Goal: Task Accomplishment & Management: Use online tool/utility

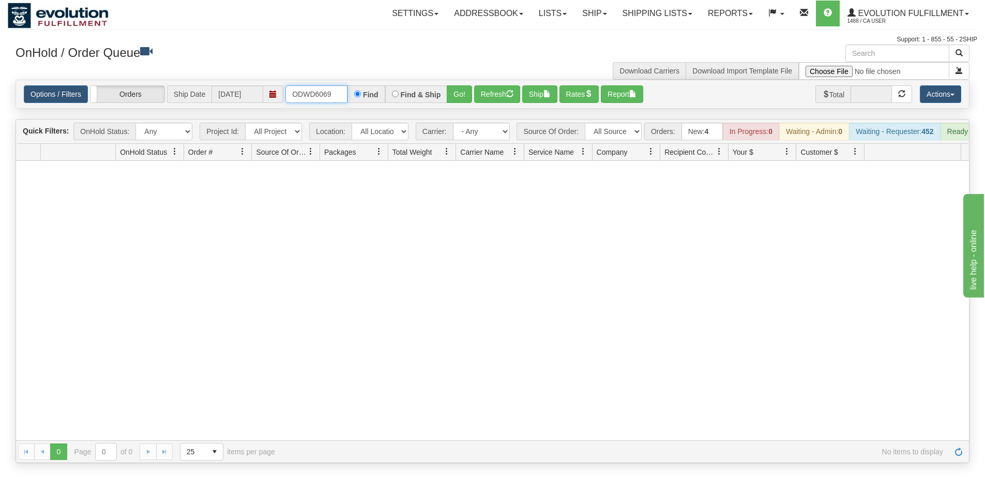
click at [312, 91] on input "ODWD6069" at bounding box center [317, 94] width 62 height 18
click at [455, 87] on button "Go!" at bounding box center [459, 94] width 25 height 18
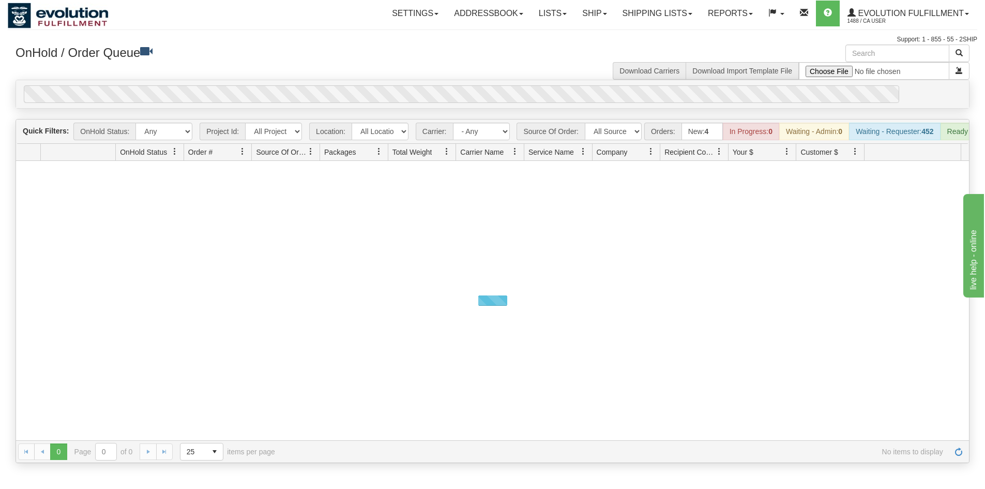
click at [457, 75] on div "OnHold / Order Queue Download Carriers Download Import Template File" at bounding box center [493, 61] width 970 height 35
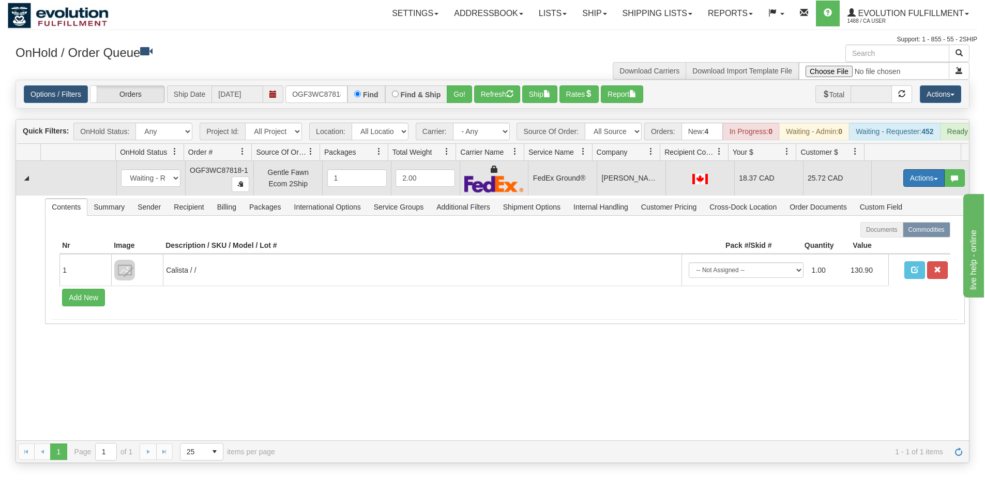
click at [910, 187] on button "Actions" at bounding box center [924, 178] width 41 height 18
click at [882, 242] on span "Ship" at bounding box center [883, 238] width 22 height 8
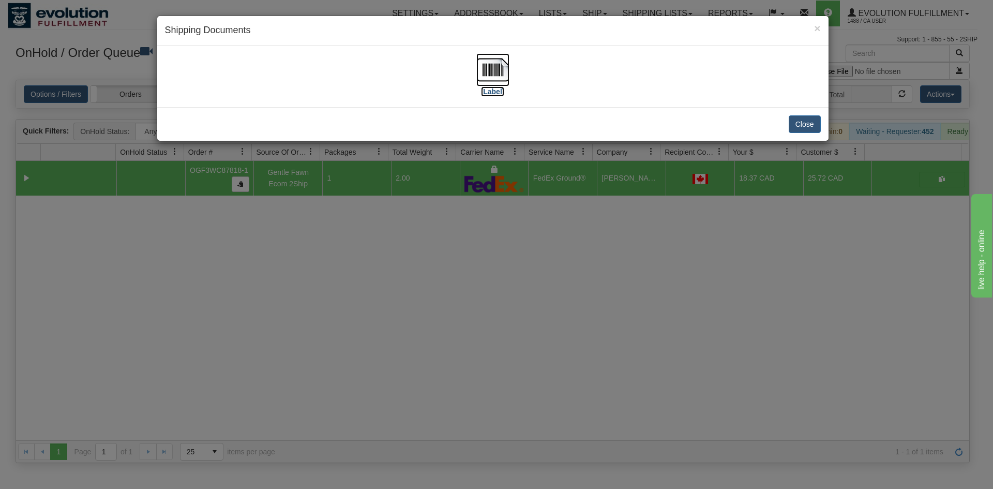
click at [492, 75] on img at bounding box center [492, 69] width 33 height 33
drag, startPoint x: 346, startPoint y: 237, endPoint x: 346, endPoint y: 213, distance: 24.8
click at [346, 234] on div "× Shipping Documents [Label] Close" at bounding box center [496, 244] width 993 height 489
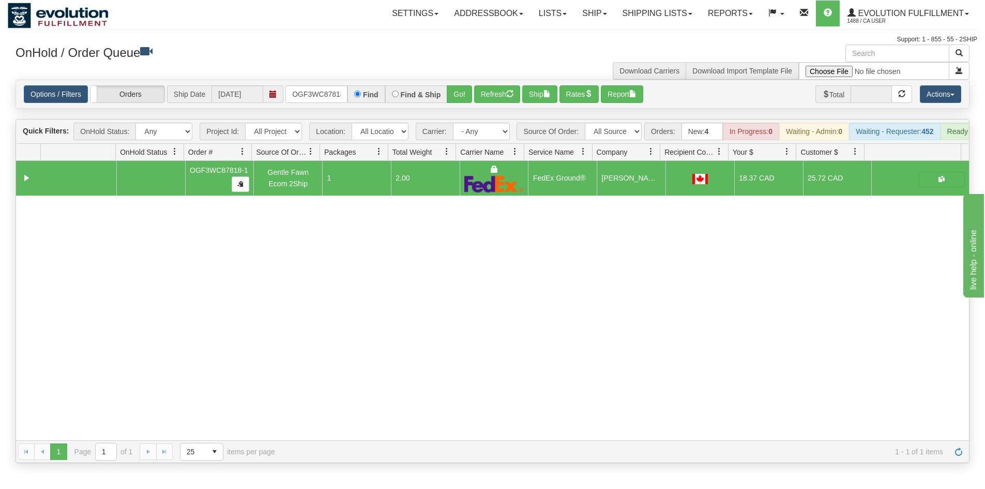
click at [317, 104] on div "Options / Filters Group Shipments Orders Ship Date [DATE] OGF3WC87818-1 Find Fi…" at bounding box center [492, 94] width 953 height 28
click at [317, 98] on input "OGF3WC87818-1" at bounding box center [317, 94] width 62 height 18
drag, startPoint x: 446, startPoint y: 92, endPoint x: 461, endPoint y: 77, distance: 20.9
click at [446, 91] on div "Find & Ship" at bounding box center [416, 94] width 63 height 18
click at [473, 68] on div "OnHold / Order Queue Download Carriers Download Import Template File" at bounding box center [493, 61] width 970 height 35
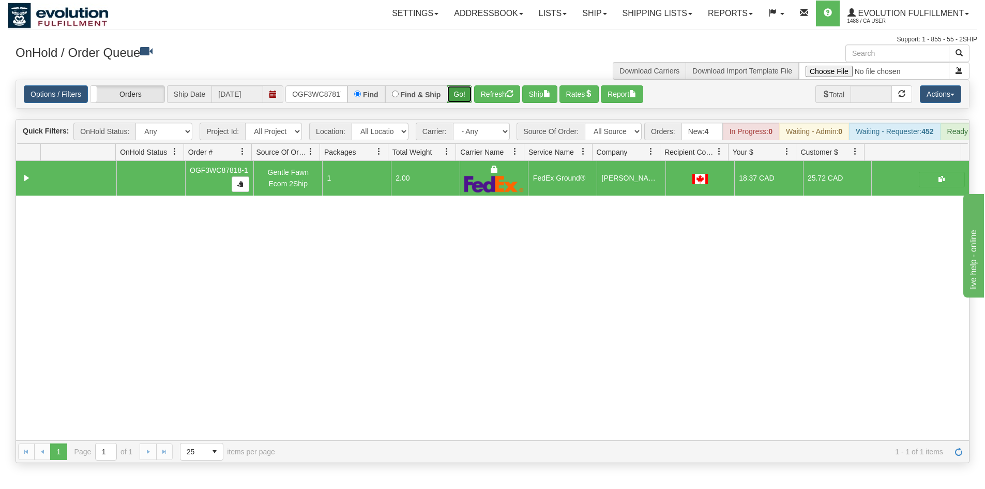
click at [466, 95] on button "Go!" at bounding box center [459, 94] width 25 height 18
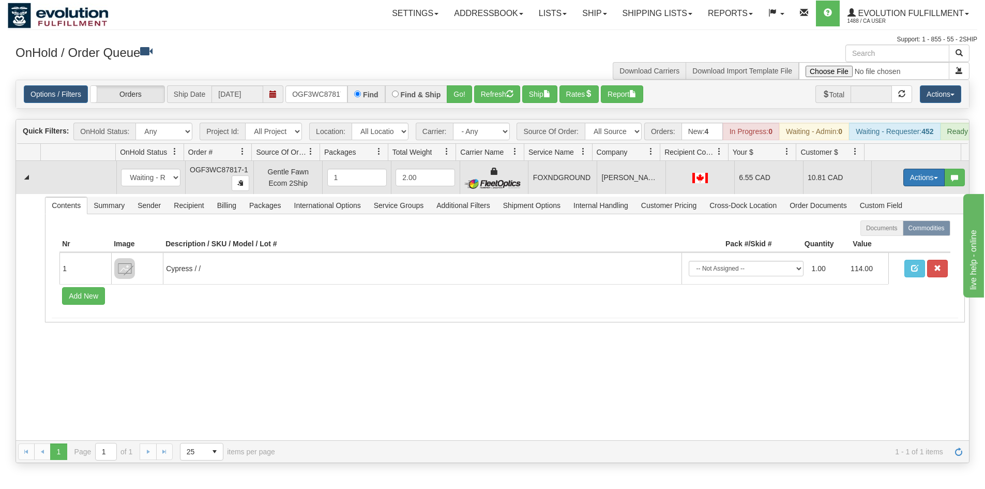
click at [910, 184] on button "Actions" at bounding box center [924, 178] width 41 height 18
click at [900, 244] on link "Ship" at bounding box center [903, 237] width 83 height 13
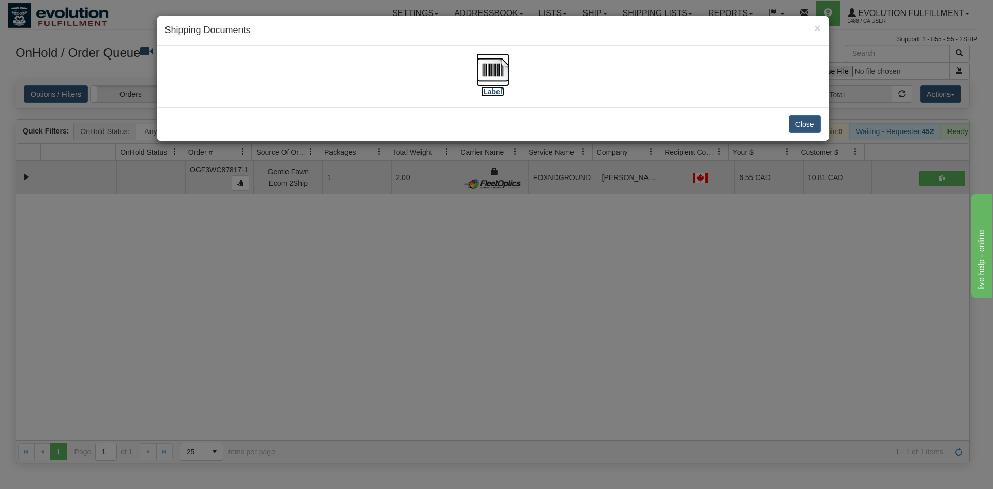
click at [485, 57] on img at bounding box center [492, 69] width 33 height 33
drag, startPoint x: 409, startPoint y: 342, endPoint x: 341, endPoint y: 138, distance: 215.7
click at [409, 339] on div "× Shipping Documents [Label] Close" at bounding box center [496, 244] width 993 height 489
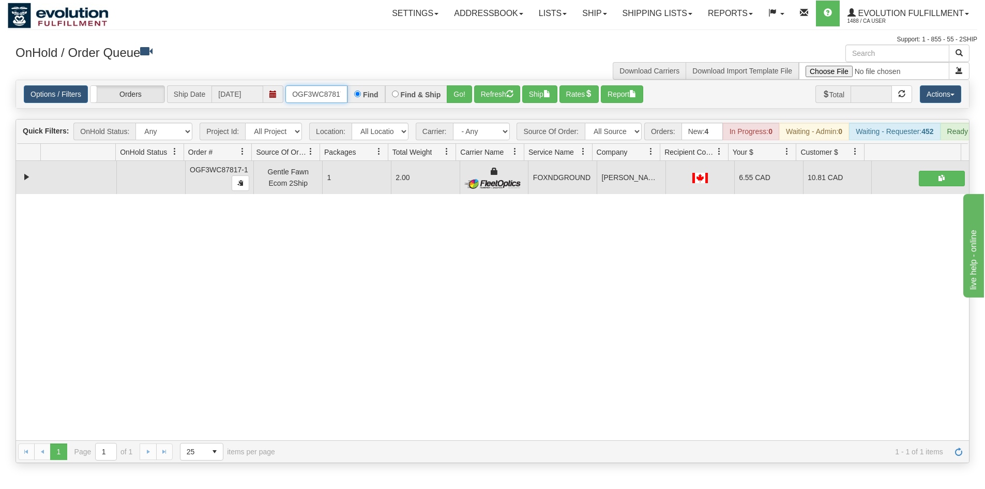
click at [337, 92] on input "OGF3WC87817-1" at bounding box center [317, 94] width 62 height 18
click at [466, 87] on button "Go!" at bounding box center [459, 94] width 25 height 18
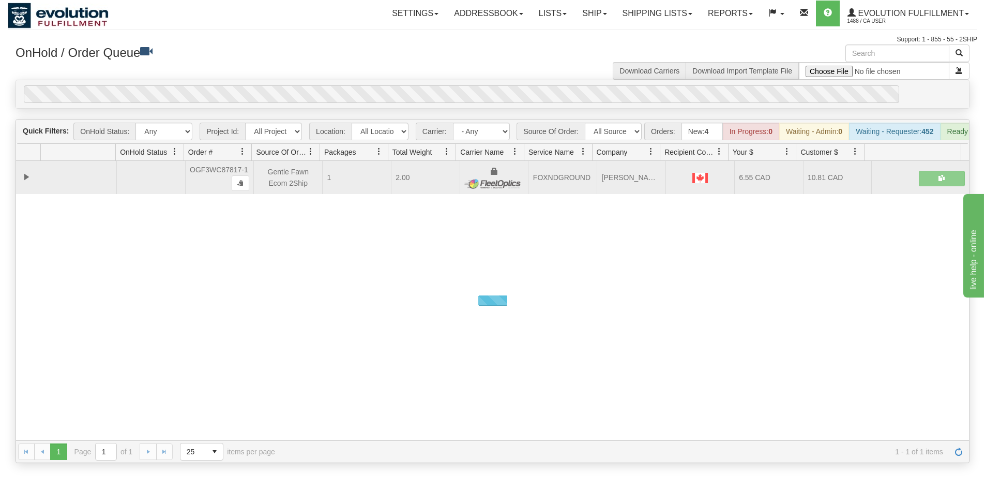
click at [463, 77] on div "OnHold / Order Queue Download Carriers Download Import Template File" at bounding box center [493, 61] width 970 height 35
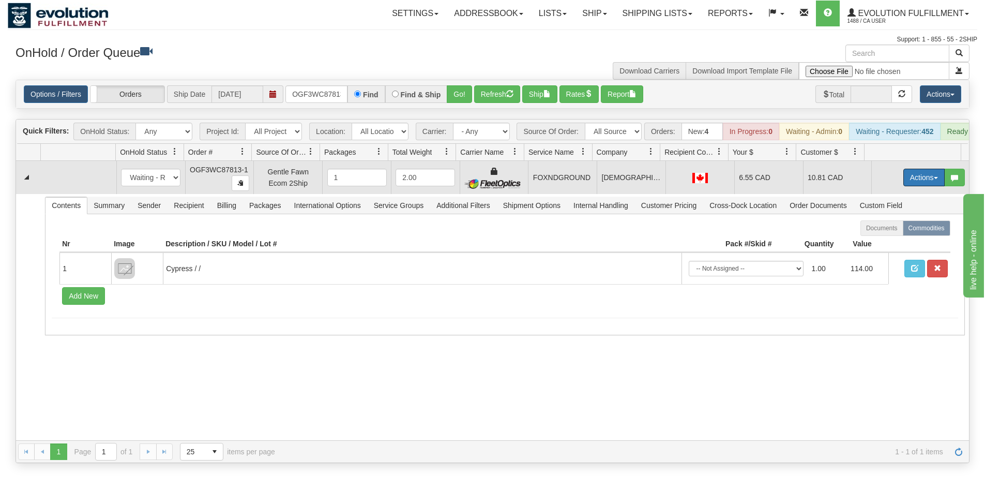
drag, startPoint x: 915, startPoint y: 187, endPoint x: 892, endPoint y: 226, distance: 45.2
click at [914, 186] on button "Actions" at bounding box center [924, 178] width 41 height 18
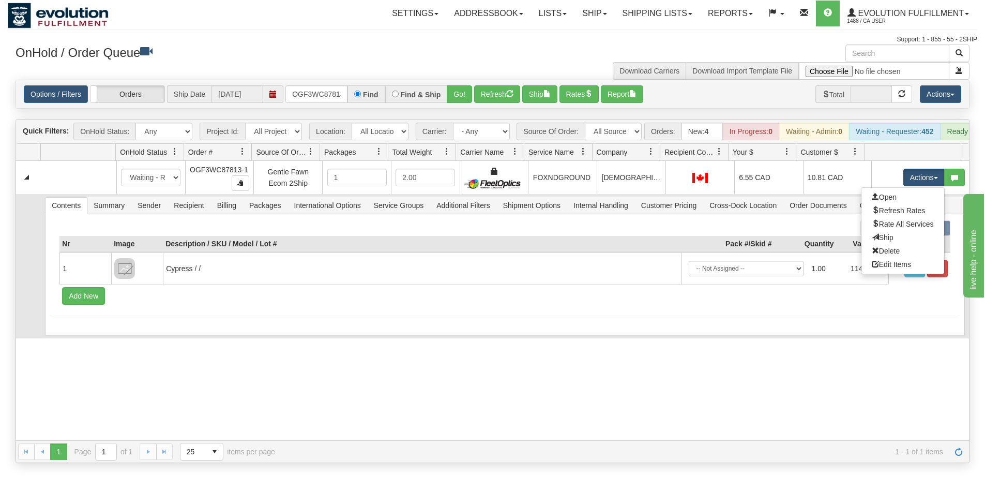
click at [885, 244] on link "Ship" at bounding box center [903, 237] width 83 height 13
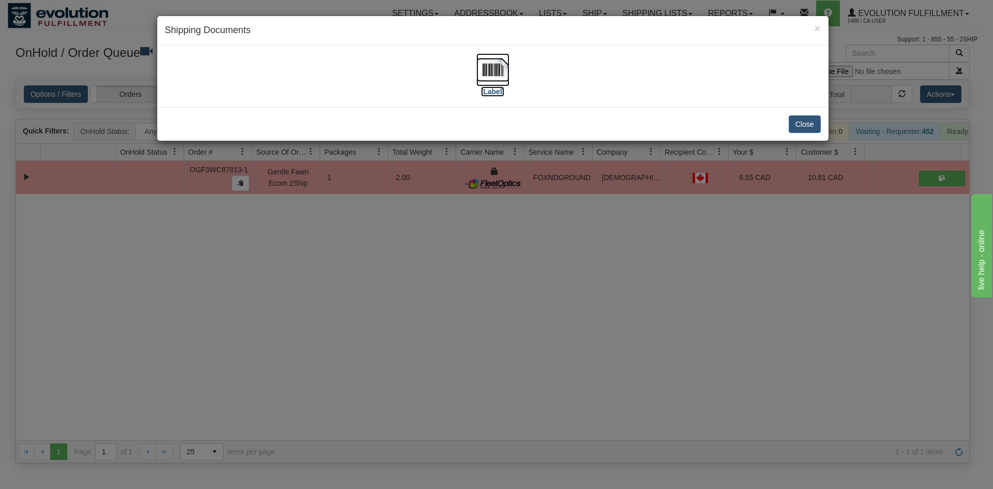
click at [499, 87] on label "[Label]" at bounding box center [493, 91] width 24 height 10
drag, startPoint x: 393, startPoint y: 316, endPoint x: 278, endPoint y: 100, distance: 244.4
click at [391, 314] on div "× Shipping Documents [Label] Close" at bounding box center [496, 244] width 993 height 489
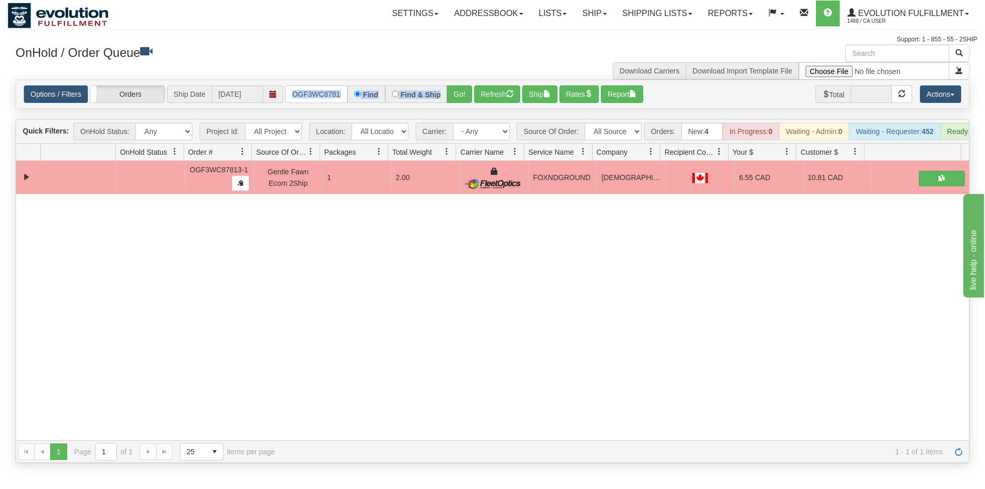
click at [325, 101] on div "Options / Filters Group Shipments Orders Ship Date [DATE] OGF3WC87813-1 Find Fi…" at bounding box center [492, 94] width 953 height 28
click at [328, 96] on input "OGF3WC87813-1" at bounding box center [317, 94] width 62 height 18
click at [457, 89] on button "Go!" at bounding box center [459, 94] width 25 height 18
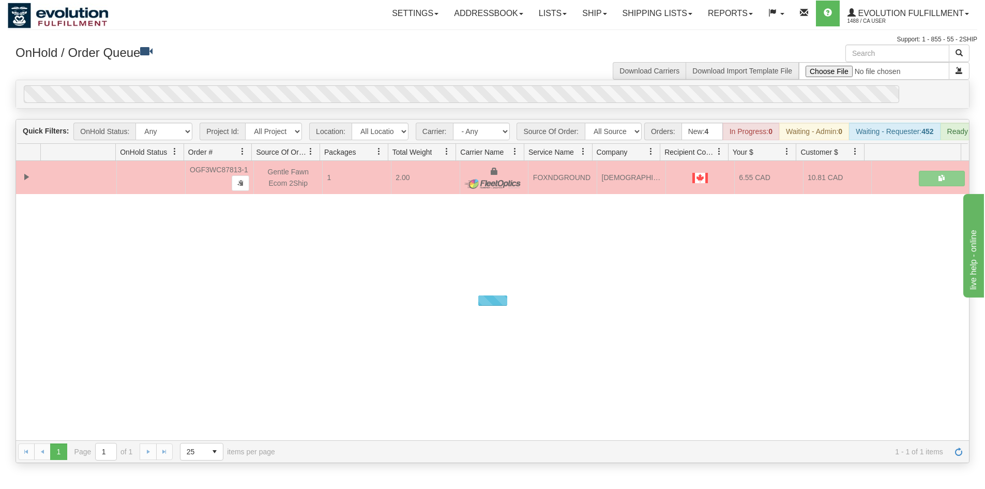
click at [458, 77] on div "OnHold / Order Queue Download Carriers Download Import Template File" at bounding box center [493, 61] width 970 height 35
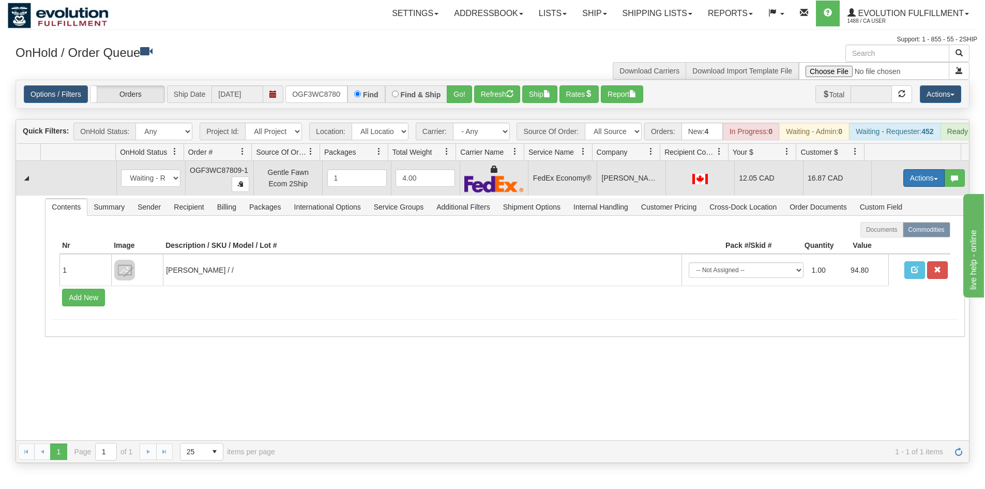
click at [909, 177] on button "Actions" at bounding box center [924, 178] width 41 height 18
click at [889, 245] on link "Ship" at bounding box center [903, 237] width 83 height 13
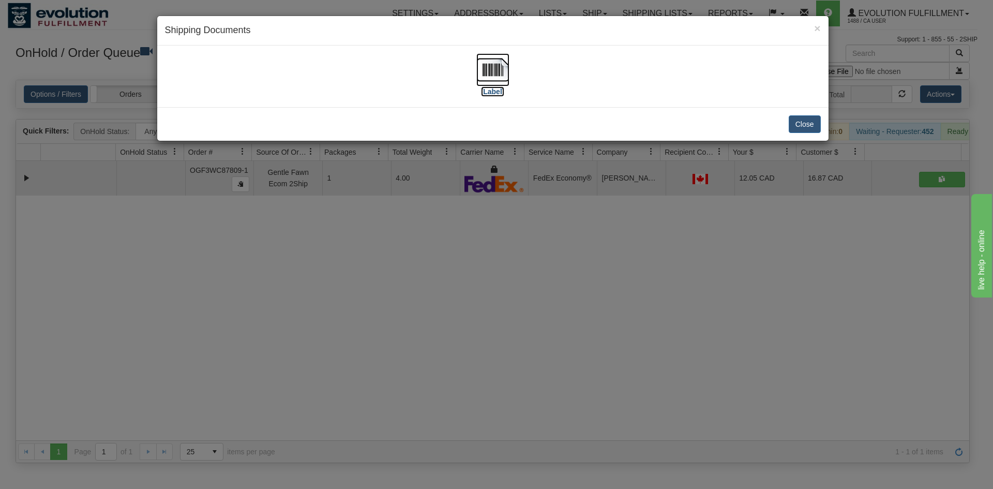
click at [486, 78] on img at bounding box center [492, 69] width 33 height 33
drag, startPoint x: 468, startPoint y: 325, endPoint x: 396, endPoint y: 122, distance: 215.9
click at [468, 313] on div "× Shipping Documents [Label] Close" at bounding box center [496, 244] width 993 height 489
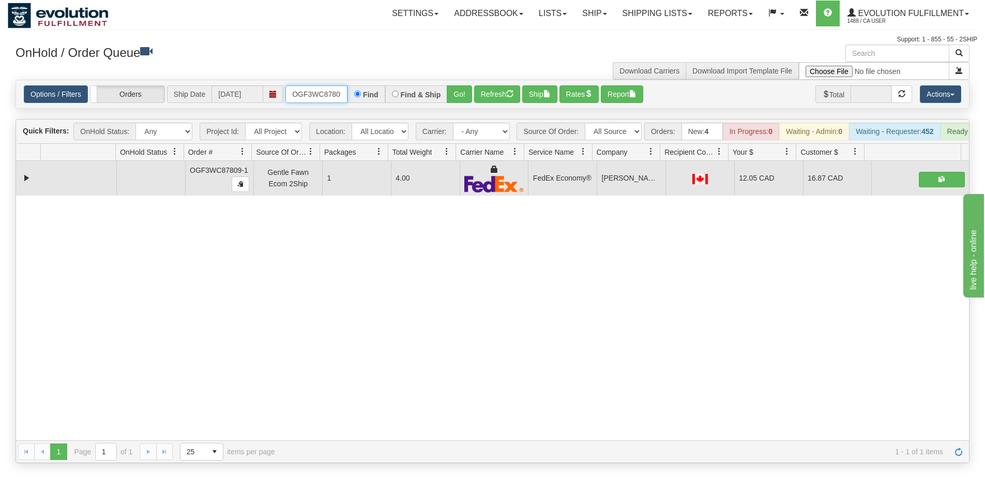
click at [328, 95] on input "OGF3WC87809-1" at bounding box center [317, 94] width 62 height 18
type input "OGF3WC87807-1"
drag, startPoint x: 446, startPoint y: 82, endPoint x: 452, endPoint y: 80, distance: 6.7
click at [446, 82] on div "Options / Filters Group Shipments Orders Ship Date [DATE] OGF3WC87807-1 Find Fi…" at bounding box center [492, 94] width 953 height 28
click at [454, 78] on div "OnHold / Order Queue Download Carriers Download Import Template File" at bounding box center [493, 61] width 970 height 35
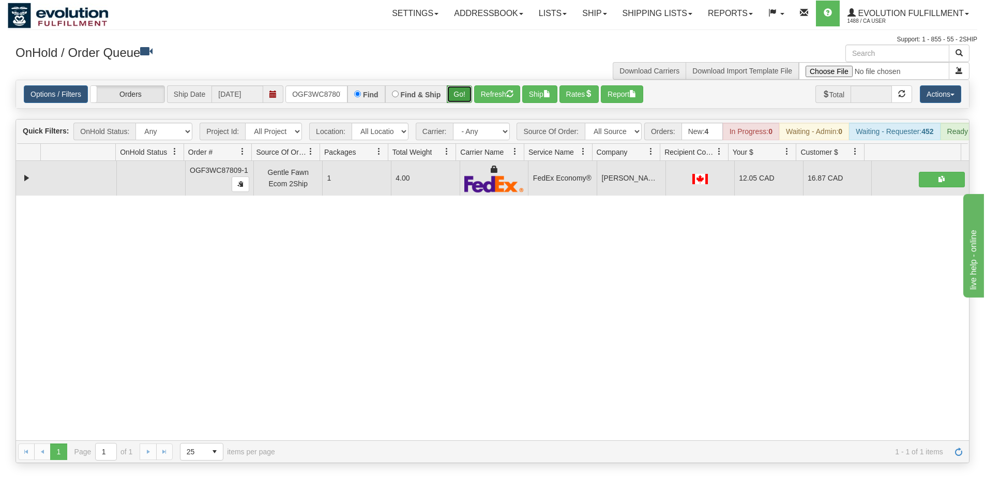
click at [459, 93] on button "Go!" at bounding box center [459, 94] width 25 height 18
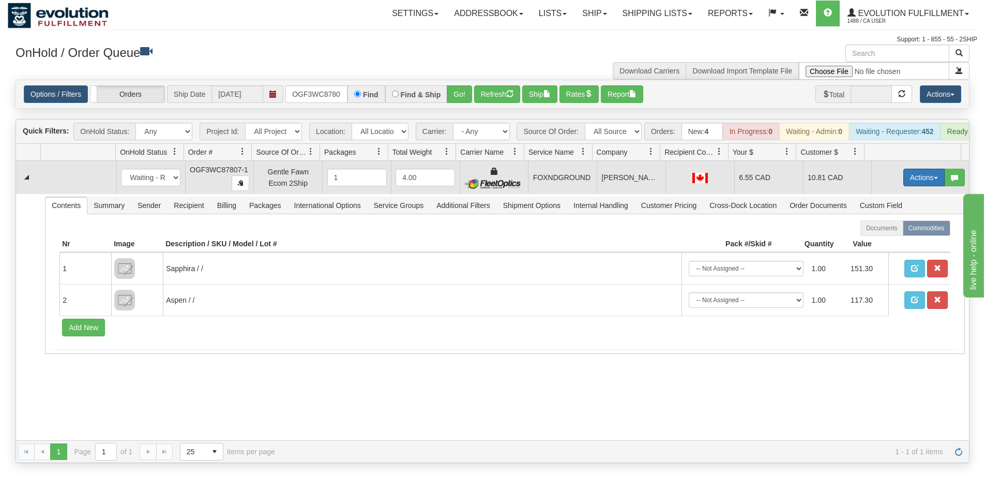
click at [917, 186] on button "Actions" at bounding box center [924, 178] width 41 height 18
click at [879, 242] on span "Ship" at bounding box center [883, 237] width 22 height 8
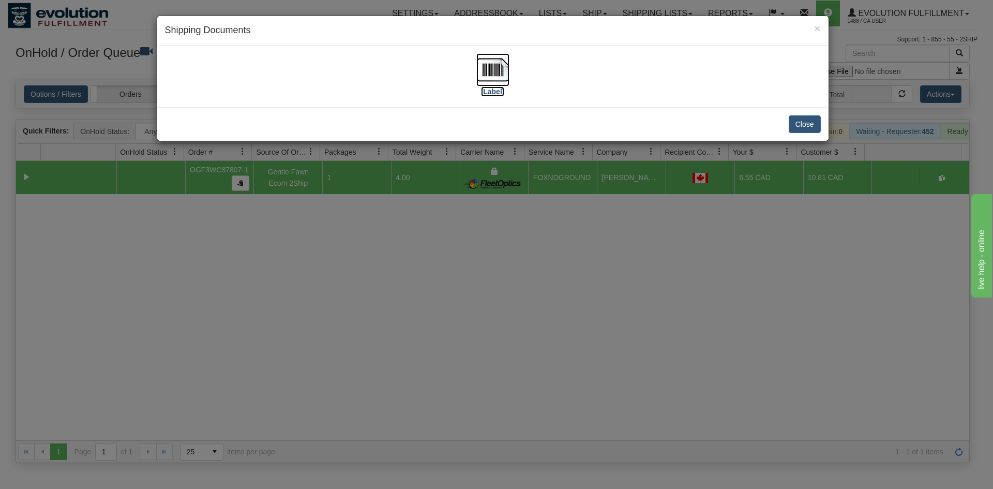
click at [490, 71] on img at bounding box center [492, 69] width 33 height 33
drag, startPoint x: 472, startPoint y: 482, endPoint x: 340, endPoint y: 238, distance: 277.0
click at [469, 474] on div "× Shipping Documents [Label] Close" at bounding box center [496, 244] width 993 height 489
